Goal: Find specific page/section: Find specific page/section

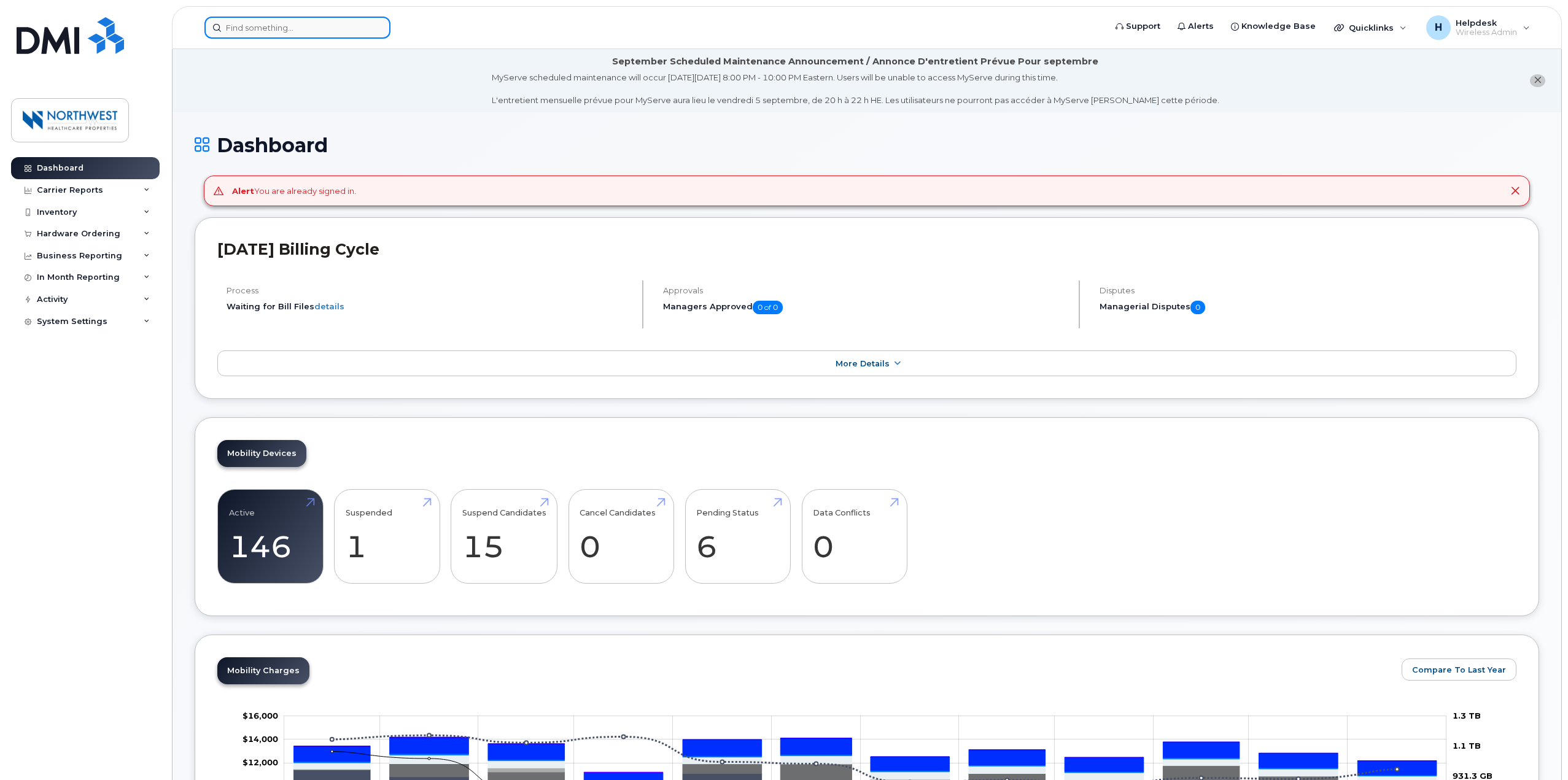
click at [259, 32] on input at bounding box center [298, 28] width 186 height 22
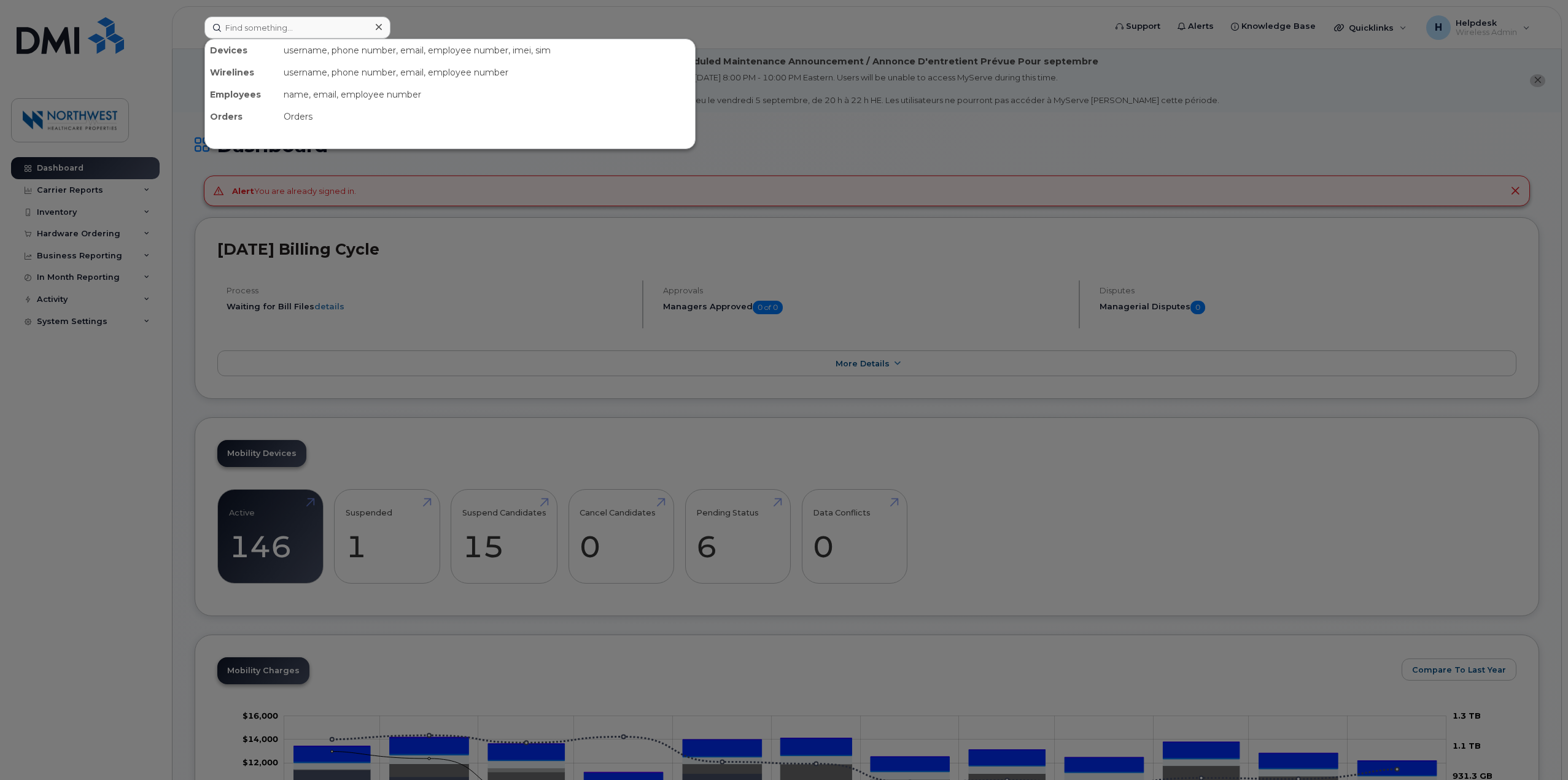
click at [209, 359] on div at bounding box center [784, 390] width 1568 height 780
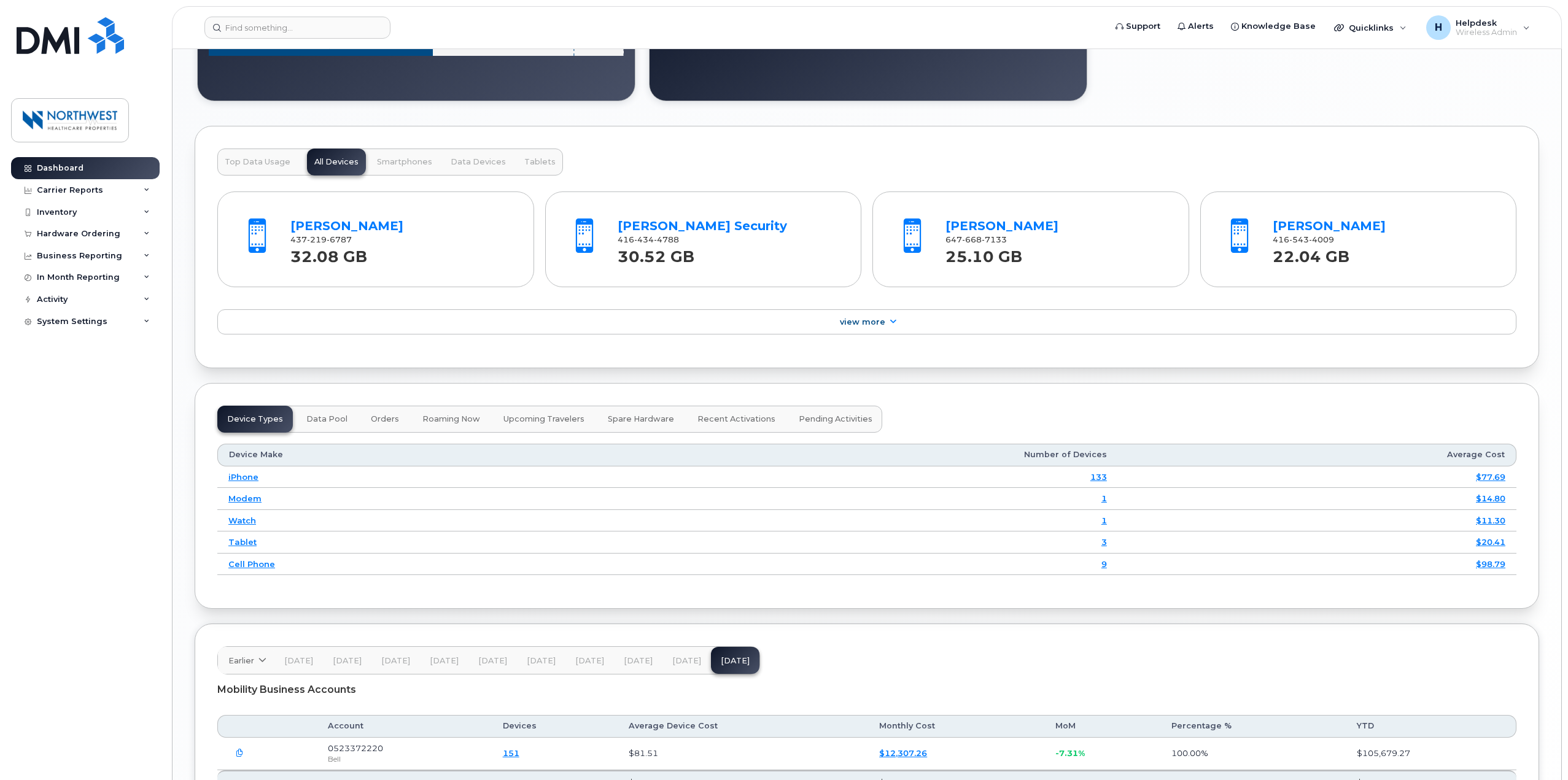
scroll to position [1336, 0]
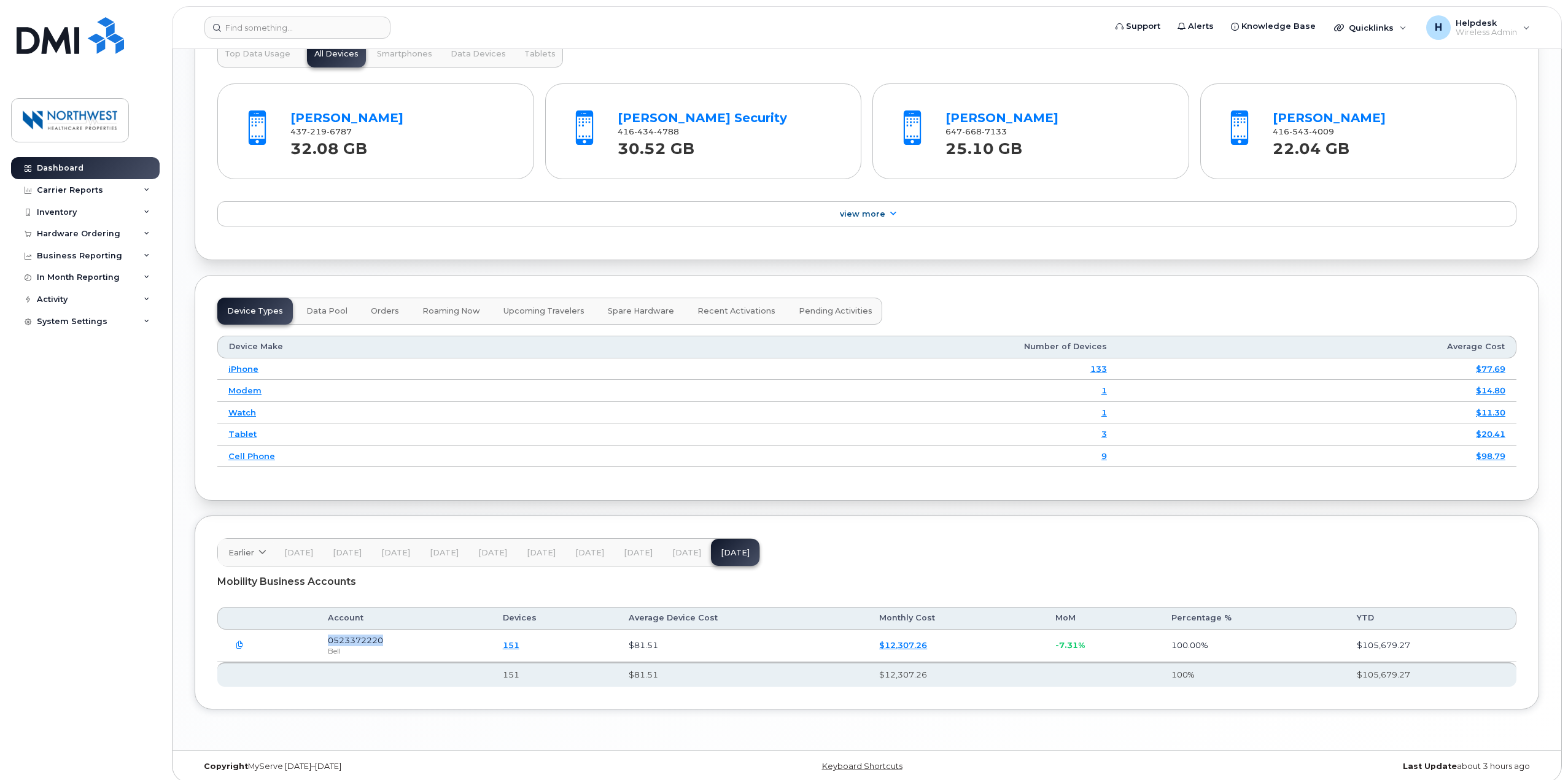
drag, startPoint x: 416, startPoint y: 633, endPoint x: 303, endPoint y: 633, distance: 113.0
click at [303, 633] on tr "0523372220 Bell 151 $81.51 $12,307.26 -7.31% 100.00% $105,679.27" at bounding box center [867, 645] width 1299 height 33
copy tr "0523372220"
click at [252, 23] on input at bounding box center [298, 28] width 186 height 22
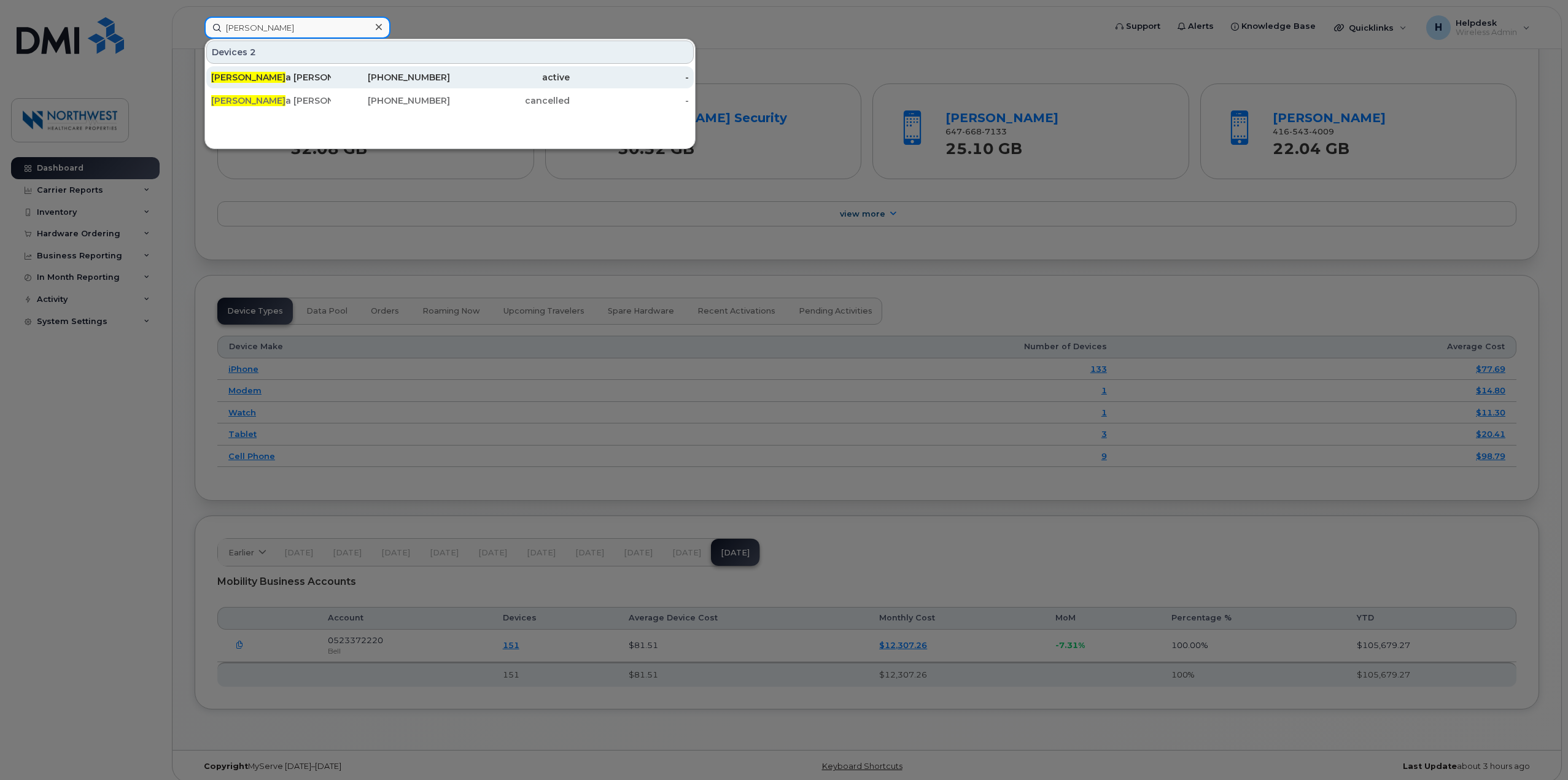
type input "[PERSON_NAME]"
click at [331, 68] on div "[PERSON_NAME]" at bounding box center [391, 77] width 120 height 22
